Goal: Navigation & Orientation: Find specific page/section

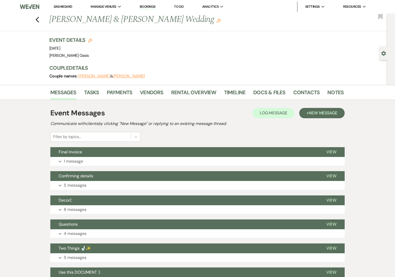
click at [57, 10] on li "Dashboard" at bounding box center [63, 7] width 24 height 10
click at [57, 7] on link "Dashboard" at bounding box center [63, 6] width 19 height 4
